Goal: Task Accomplishment & Management: Use online tool/utility

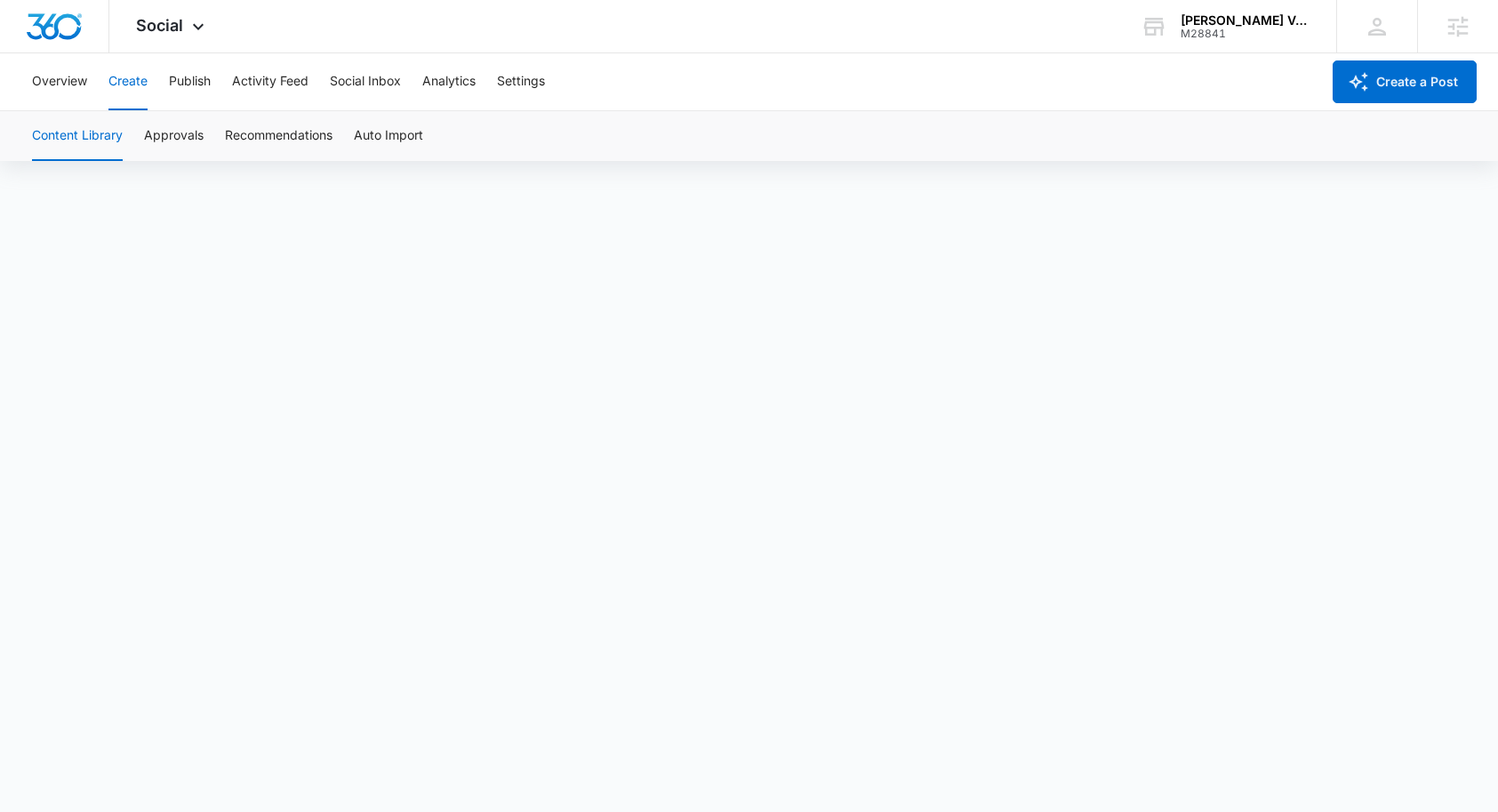
click at [133, 83] on button "Create" at bounding box center [128, 82] width 39 height 57
click at [199, 139] on button "Approvals" at bounding box center [173, 135] width 59 height 50
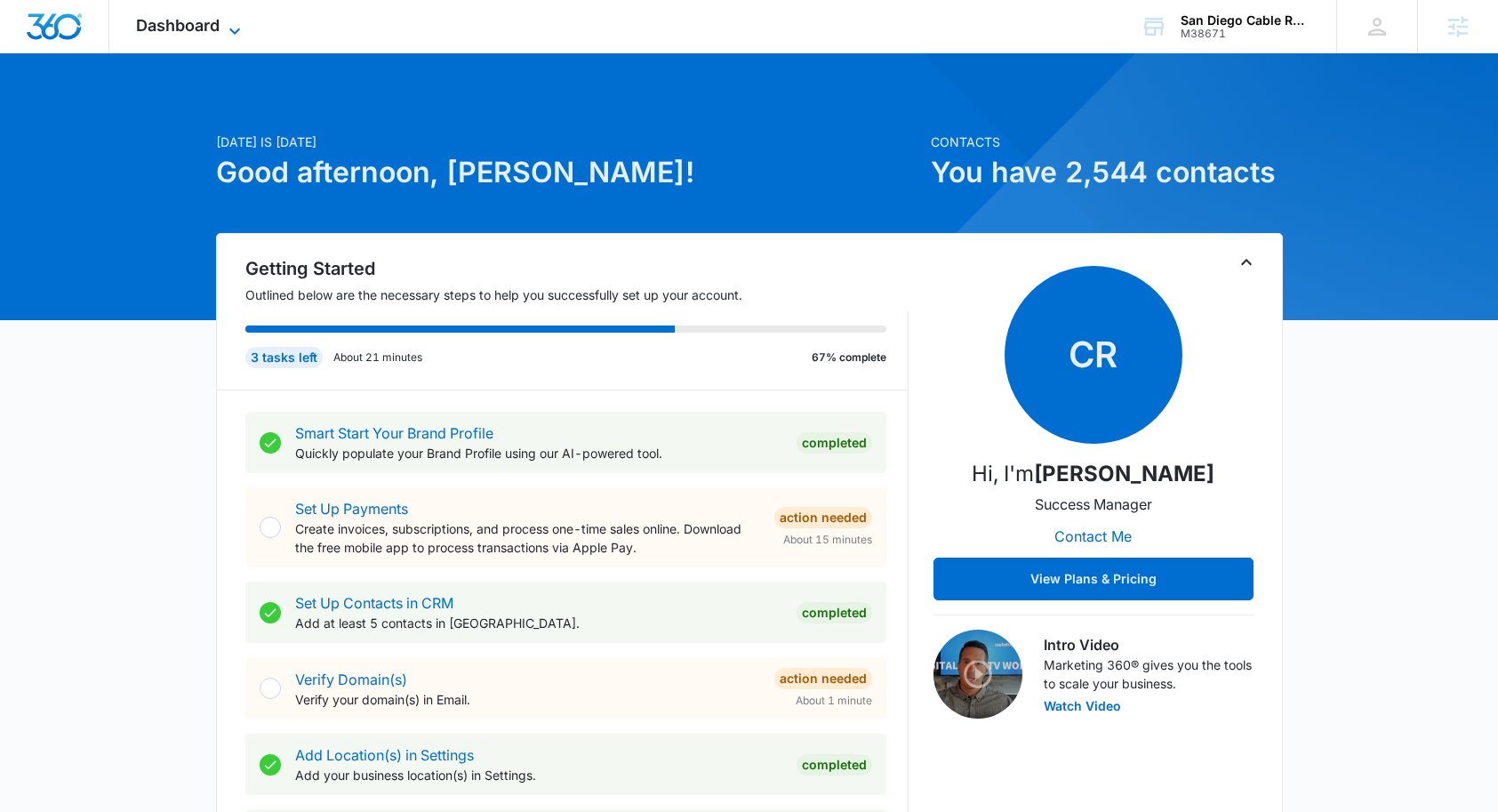
click at [241, 25] on icon at bounding box center [234, 31] width 22 height 22
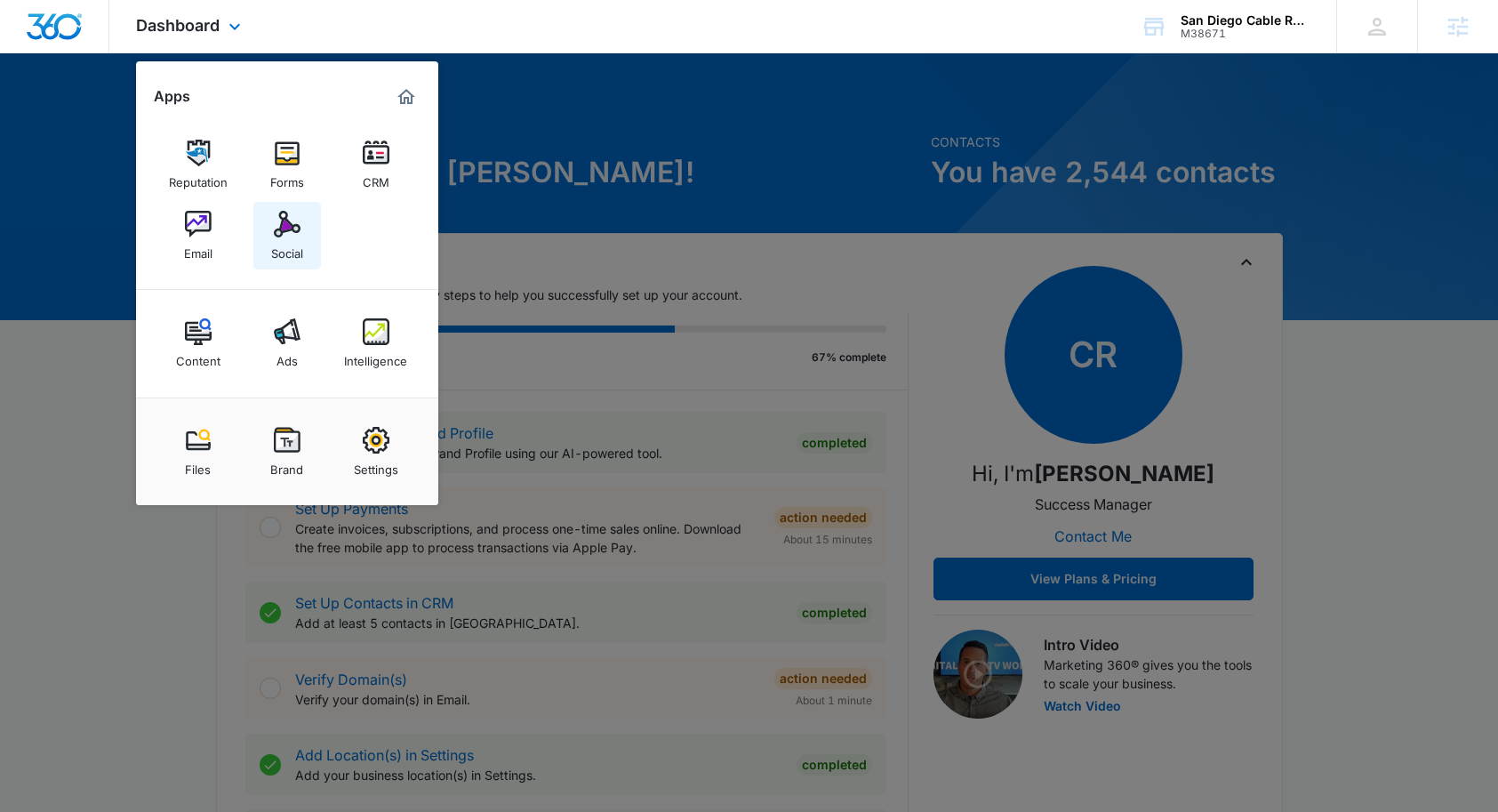
click at [293, 233] on img at bounding box center [287, 224] width 26 height 26
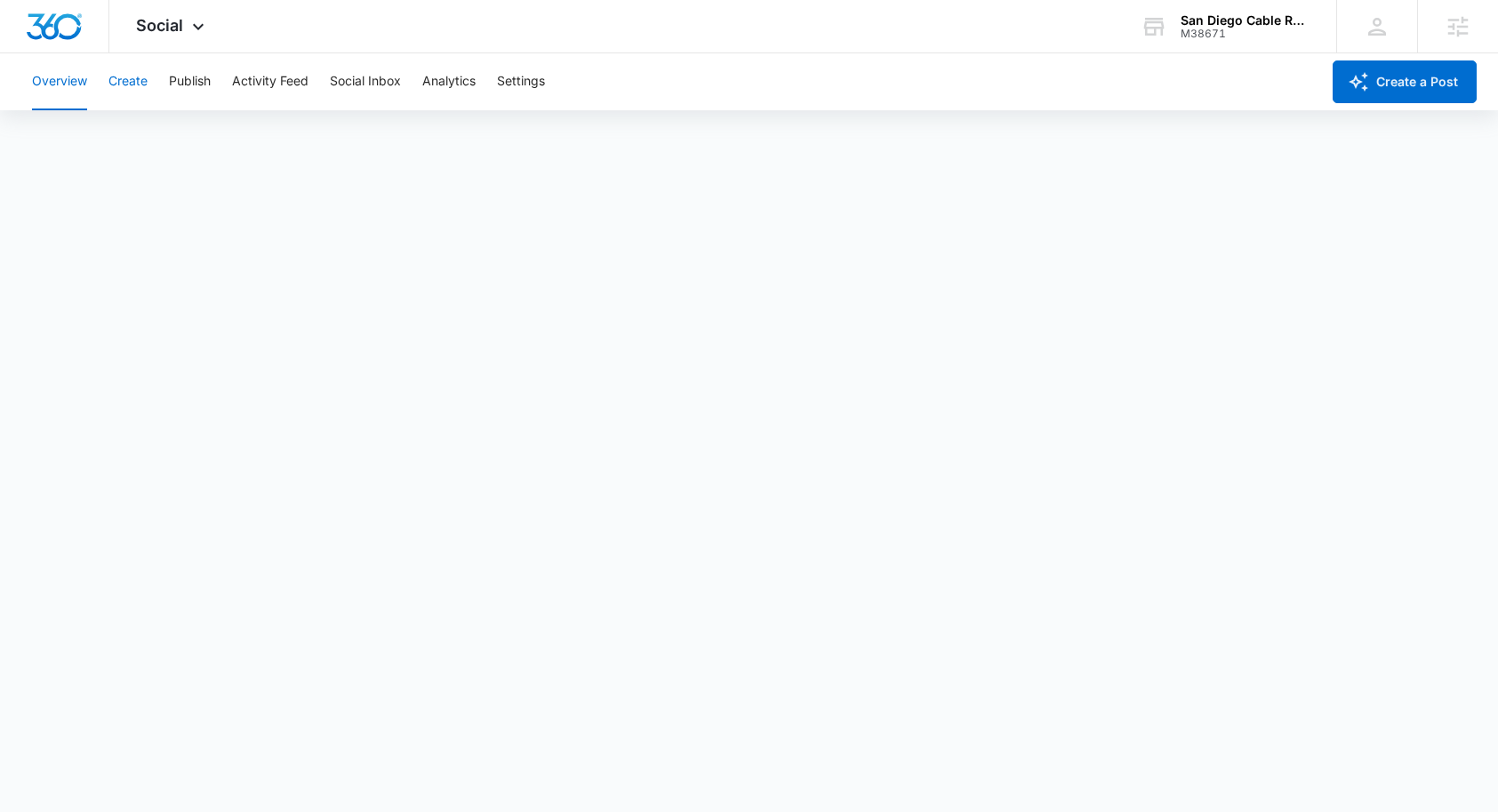
click at [116, 70] on button "Create" at bounding box center [128, 82] width 39 height 57
click at [178, 139] on button "Approvals" at bounding box center [173, 135] width 59 height 50
